Goal: Information Seeking & Learning: Learn about a topic

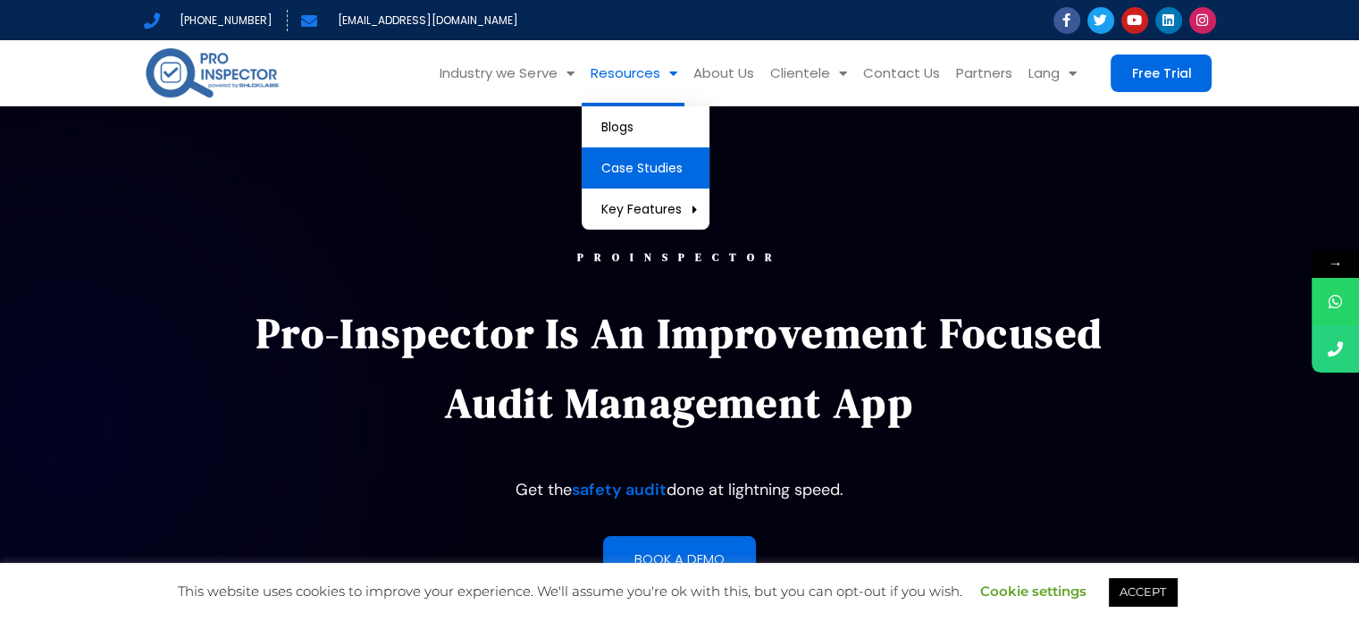
drag, startPoint x: 657, startPoint y: 164, endPoint x: 678, endPoint y: 173, distance: 23.2
click at [657, 164] on link "Case Studies" at bounding box center [646, 167] width 128 height 41
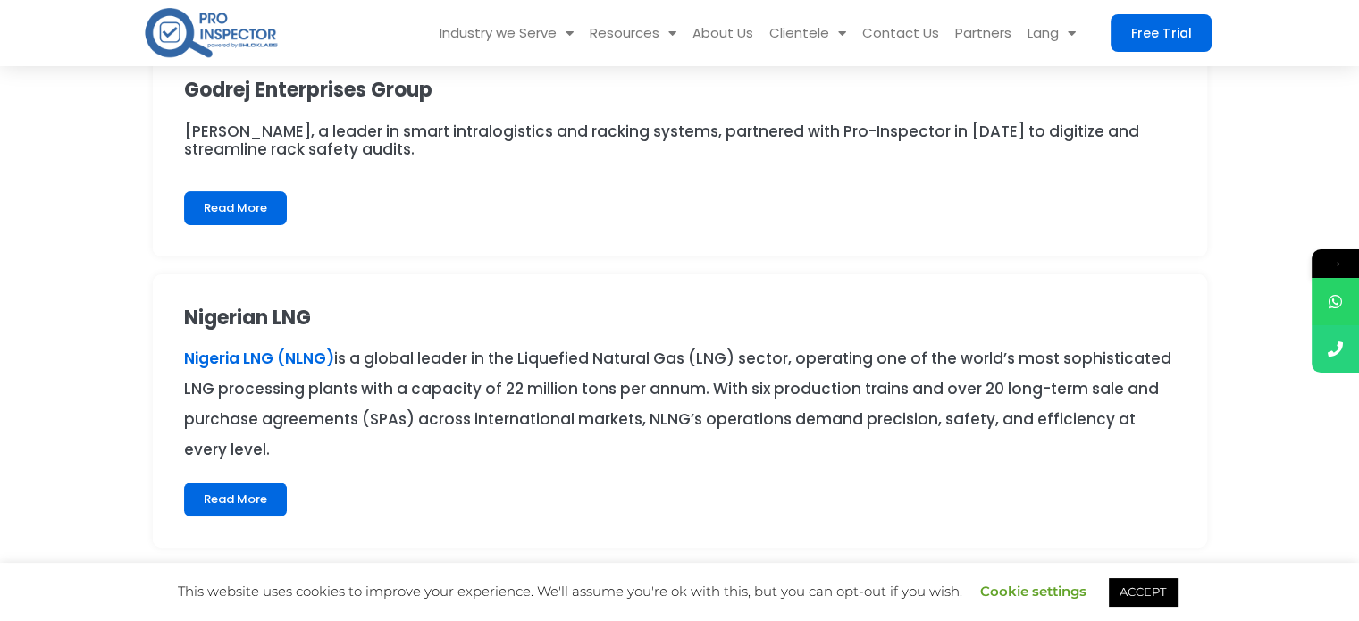
scroll to position [447, 0]
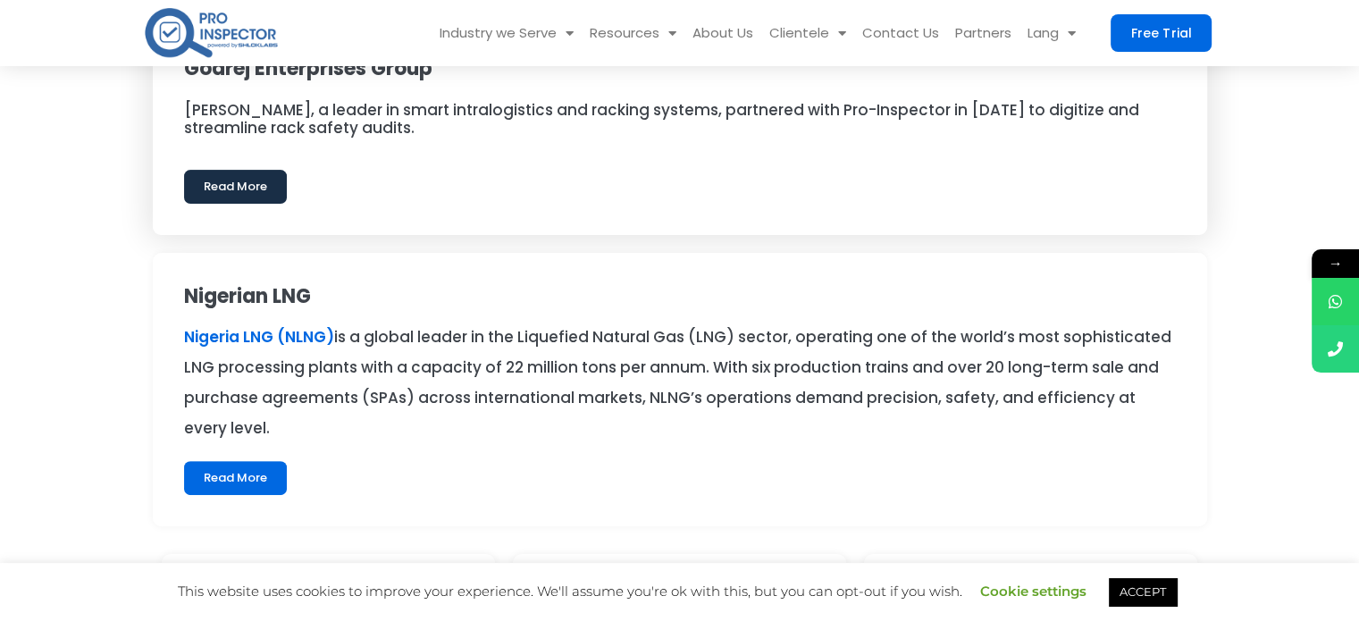
click at [184, 191] on link "Read More" at bounding box center [235, 187] width 103 height 34
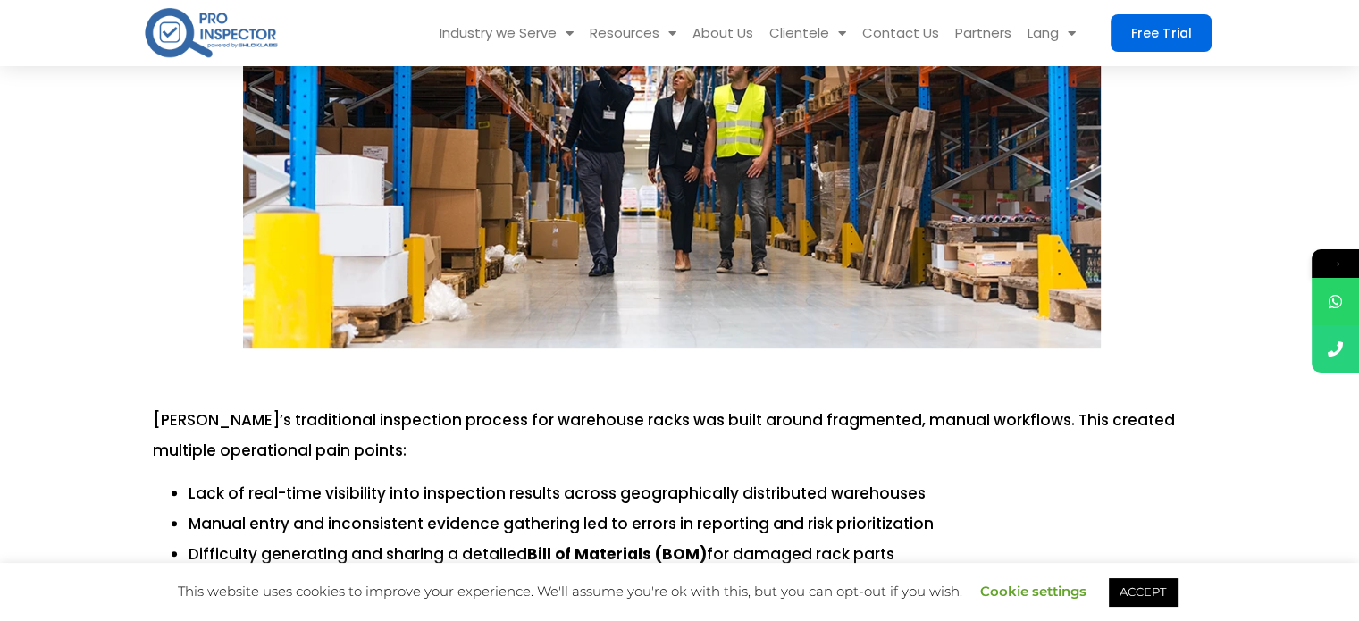
scroll to position [1072, 0]
